Goal: Information Seeking & Learning: Compare options

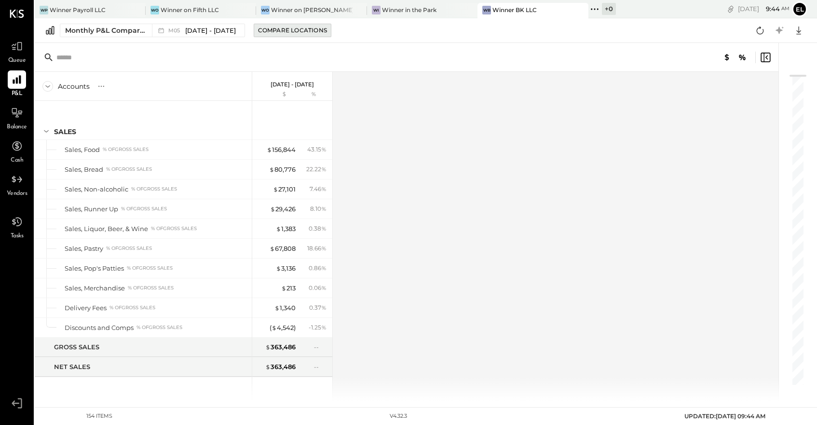
click at [293, 29] on div "Compare Locations" at bounding box center [292, 30] width 69 height 8
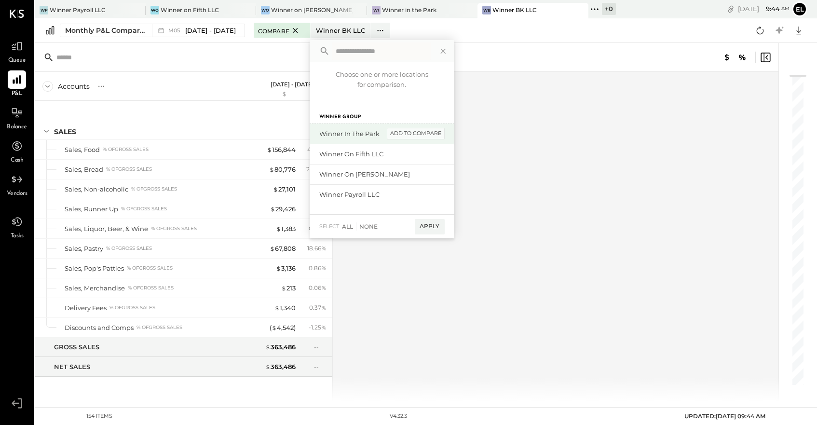
click at [413, 132] on div "add to compare" at bounding box center [416, 134] width 58 height 12
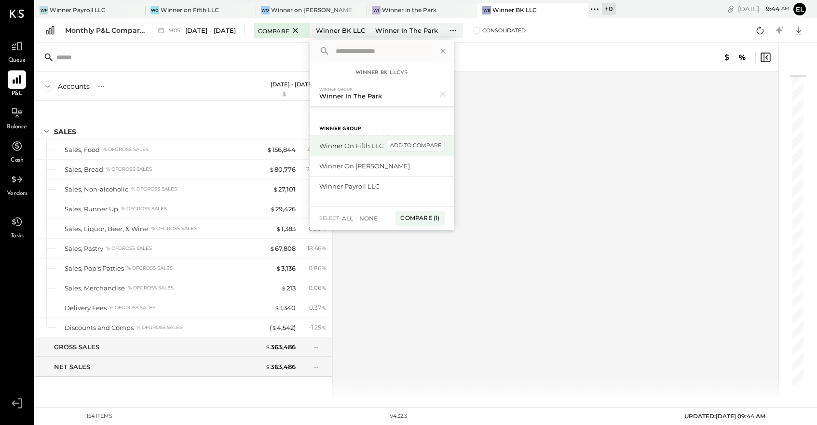
click at [415, 146] on div "add to compare" at bounding box center [416, 146] width 58 height 12
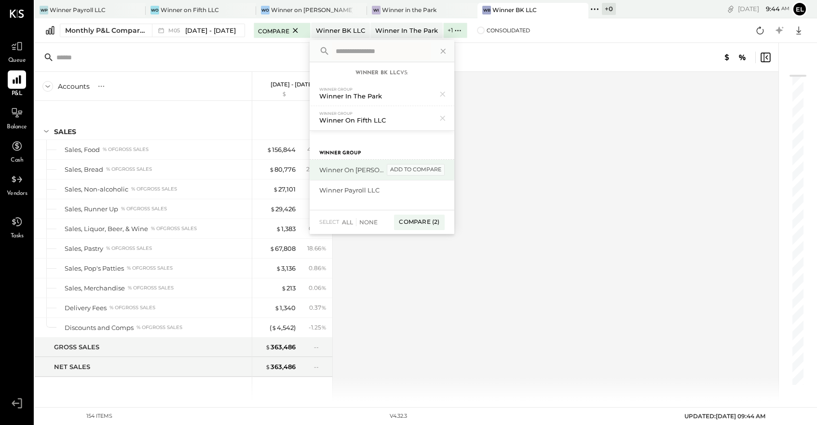
click at [415, 168] on div "add to compare" at bounding box center [416, 170] width 58 height 12
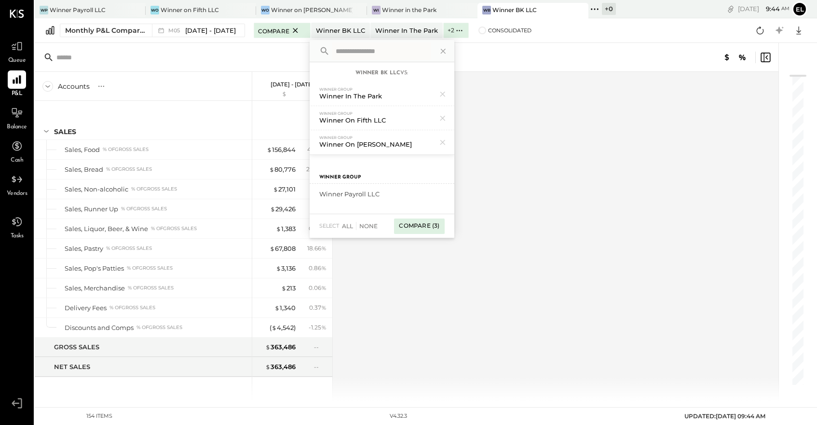
click at [419, 226] on div "Compare (3)" at bounding box center [419, 225] width 50 height 15
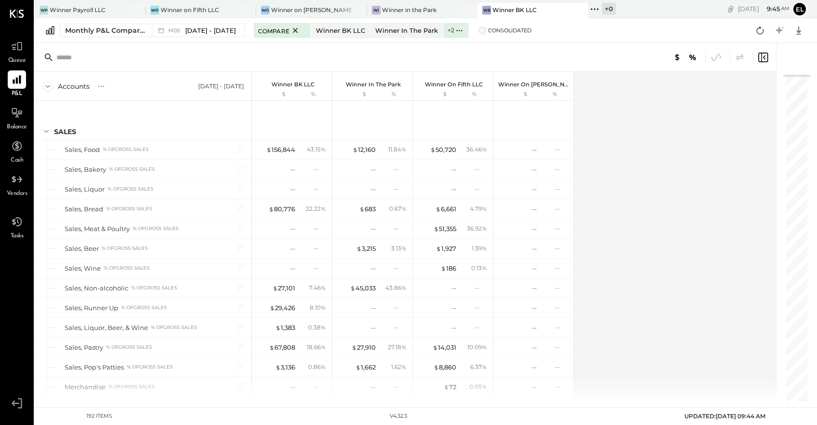
click at [478, 31] on span at bounding box center [482, 31] width 8 height 8
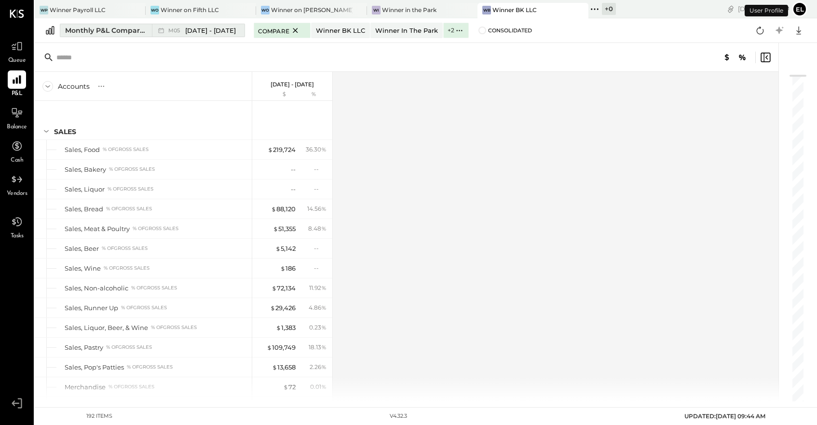
click at [196, 29] on span "[DATE] - [DATE]" at bounding box center [210, 30] width 51 height 9
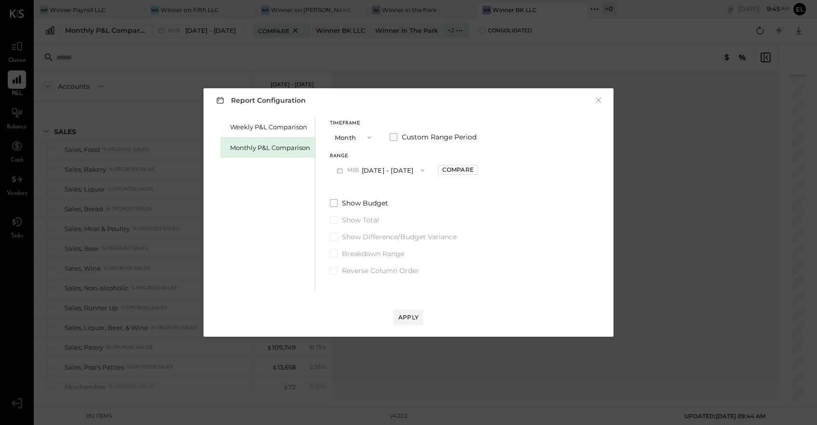
click at [394, 137] on span at bounding box center [394, 137] width 8 height 8
click at [375, 168] on button "[DATE]" at bounding box center [358, 170] width 57 height 18
click at [362, 312] on span "[DATE]" at bounding box center [351, 313] width 20 height 8
click at [450, 169] on button "[DATE]" at bounding box center [438, 170] width 57 height 18
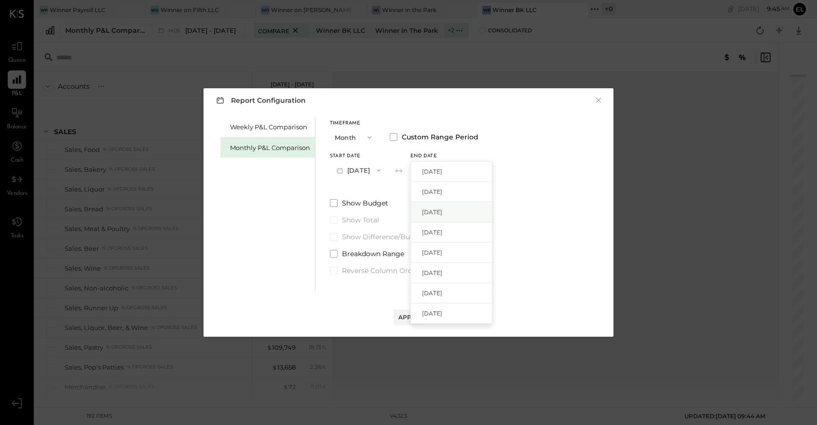
click at [442, 213] on span "[DATE]" at bounding box center [432, 212] width 20 height 8
click at [413, 320] on div "Apply" at bounding box center [408, 317] width 20 height 8
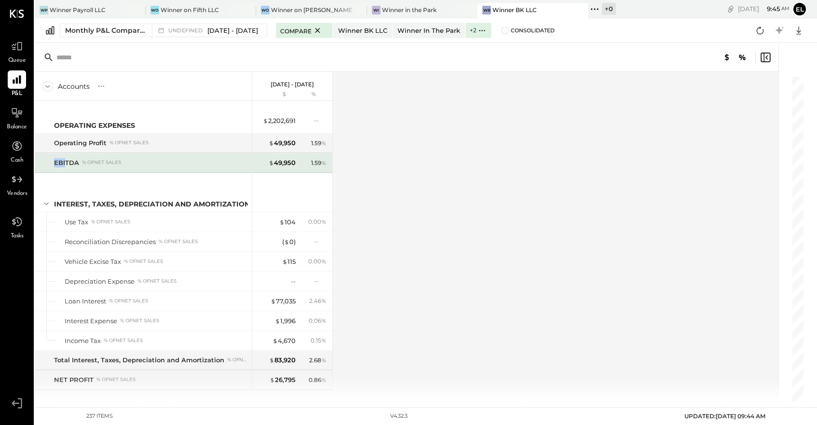
scroll to position [3838, 0]
click at [557, 108] on div "Accounts S % GL [DATE] - [DATE] $ % SALES Sales, Food % of GROSS SALES Sales, B…" at bounding box center [407, 236] width 745 height 329
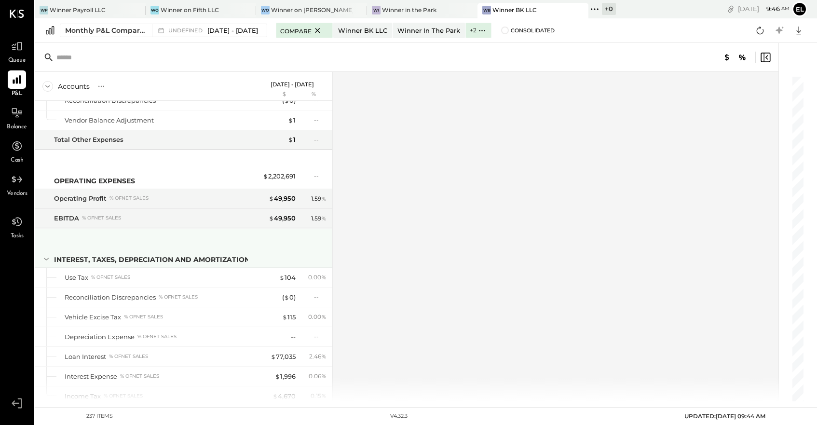
scroll to position [3850, 0]
